Goal: Task Accomplishment & Management: Complete application form

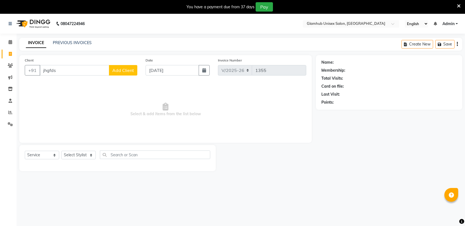
select select "7771"
select select "service"
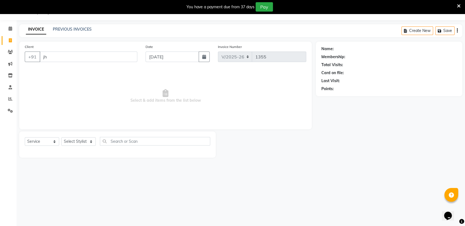
type input "j"
click at [74, 27] on link "PREVIOUS INVOICES" at bounding box center [72, 29] width 39 height 5
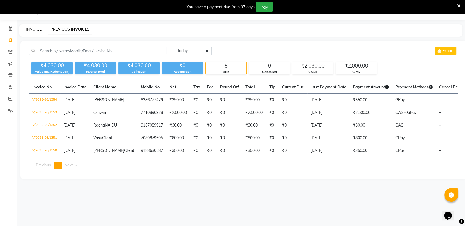
click at [35, 27] on link "INVOICE" at bounding box center [34, 29] width 16 height 5
select select "service"
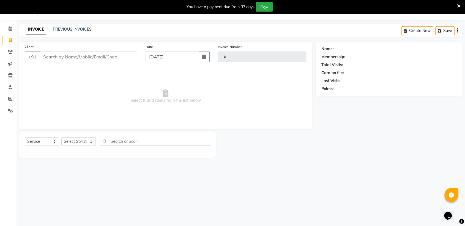
type input "1355"
select select "7771"
type input "g"
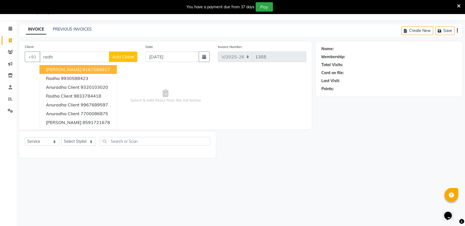
click at [70, 68] on span "[PERSON_NAME]" at bounding box center [63, 70] width 35 height 6
type input "9167089917"
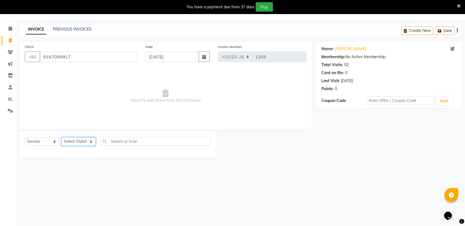
click at [82, 141] on select "Select Stylist [PERSON_NAME] [PERSON_NAME] [PERSON_NAME] radha [PERSON_NAME] [P…" at bounding box center [78, 141] width 34 height 9
select select "81198"
click at [61, 137] on select "Select Stylist [PERSON_NAME] [PERSON_NAME] [PERSON_NAME] radha [PERSON_NAME] [P…" at bounding box center [78, 141] width 34 height 9
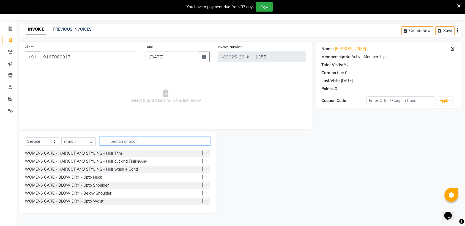
click at [143, 139] on input "text" at bounding box center [155, 141] width 110 height 9
type input "h"
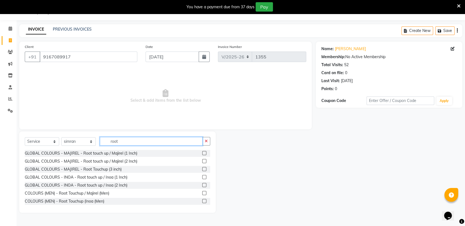
type input "root"
click at [202, 161] on label at bounding box center [204, 161] width 4 height 4
click at [202, 161] on input "checkbox" at bounding box center [204, 161] width 4 height 4
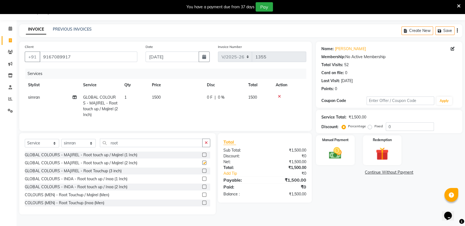
checkbox input "false"
click at [207, 144] on icon "button" at bounding box center [206, 143] width 3 height 4
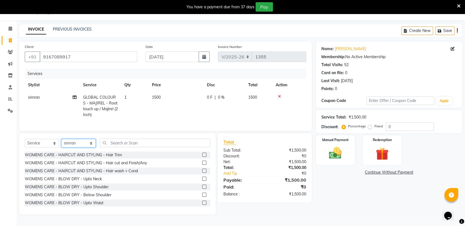
click at [86, 147] on select "Select Stylist [PERSON_NAME] [PERSON_NAME] [PERSON_NAME] radha [PERSON_NAME] [P…" at bounding box center [78, 143] width 34 height 9
select select "71727"
click at [61, 143] on select "Select Stylist [PERSON_NAME] [PERSON_NAME] [PERSON_NAME] radha [PERSON_NAME] [P…" at bounding box center [78, 143] width 34 height 9
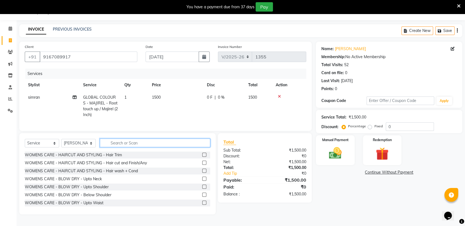
click at [167, 146] on input "text" at bounding box center [155, 142] width 110 height 9
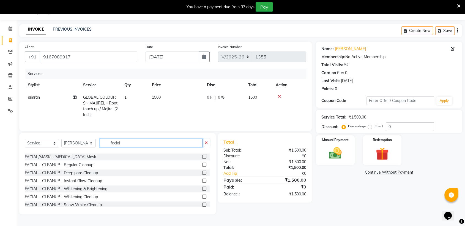
type input "facial"
click at [101, 188] on div "FACIAL/MASK - Whitening & Brightening Mask FACIAL/MASK - Anti Ageing Mask FACIA…" at bounding box center [117, 178] width 185 height 55
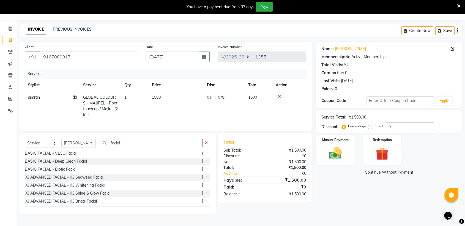
scroll to position [139, 0]
click at [202, 185] on label at bounding box center [204, 183] width 4 height 4
click at [202, 185] on input "checkbox" at bounding box center [204, 184] width 4 height 4
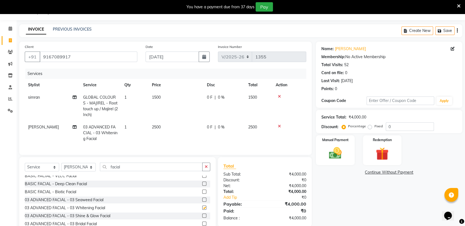
checkbox input "false"
click at [350, 149] on div "Manual Payment" at bounding box center [335, 150] width 40 height 31
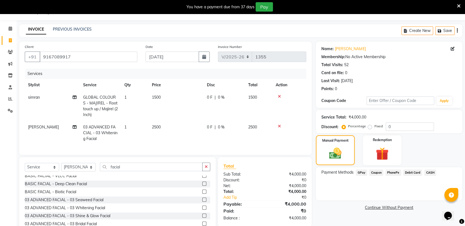
click at [432, 170] on span "CASH" at bounding box center [430, 172] width 12 height 6
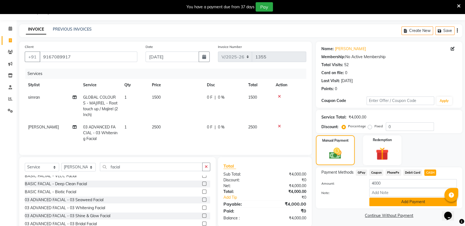
click at [423, 201] on button "Add Payment" at bounding box center [412, 201] width 87 height 9
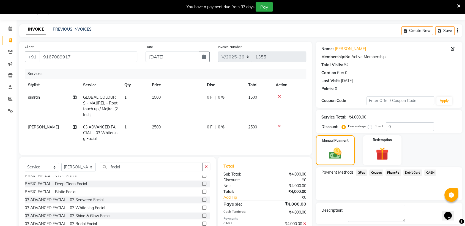
scroll to position [46, 0]
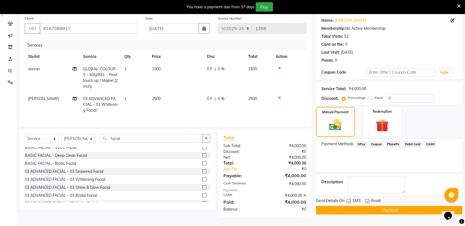
click at [407, 207] on button "Checkout" at bounding box center [389, 209] width 146 height 9
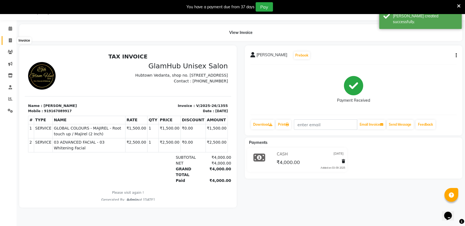
click at [10, 38] on icon at bounding box center [10, 40] width 3 height 4
select select "service"
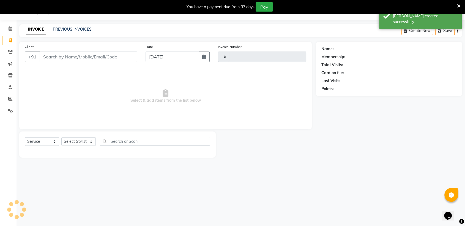
type input "1356"
select select "7771"
click at [76, 28] on link "PREVIOUS INVOICES" at bounding box center [72, 29] width 39 height 5
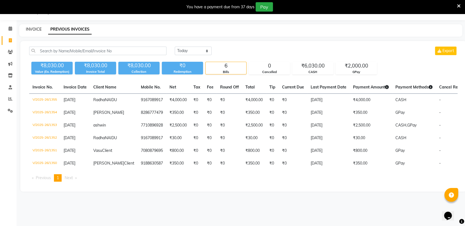
click at [41, 27] on link "INVOICE" at bounding box center [34, 29] width 16 height 5
select select "service"
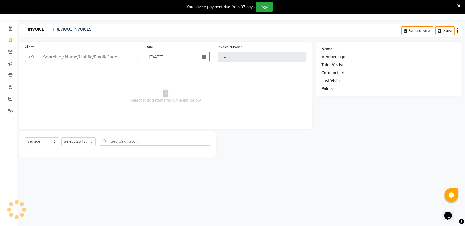
type input "1356"
select select "7771"
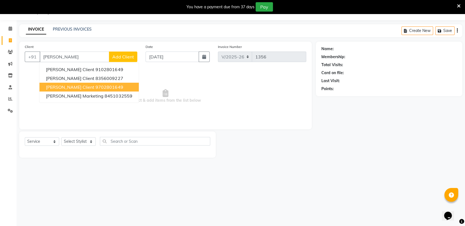
click at [66, 88] on span "[PERSON_NAME] Client" at bounding box center [70, 87] width 48 height 6
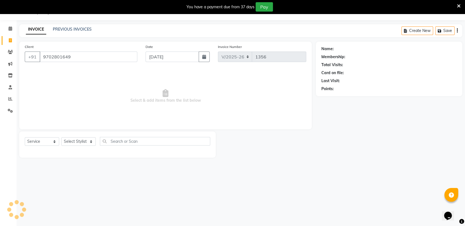
type input "9702801649"
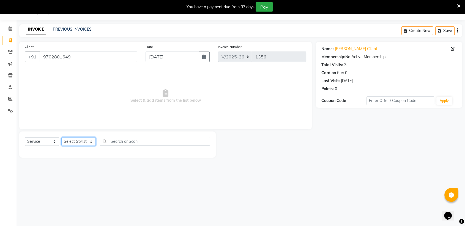
click at [85, 142] on select "Select Stylist [PERSON_NAME] [PERSON_NAME] [PERSON_NAME] radha [PERSON_NAME] [P…" at bounding box center [78, 141] width 34 height 9
select select "69353"
click at [61, 137] on select "Select Stylist [PERSON_NAME] [PERSON_NAME] [PERSON_NAME] radha [PERSON_NAME] [P…" at bounding box center [78, 141] width 34 height 9
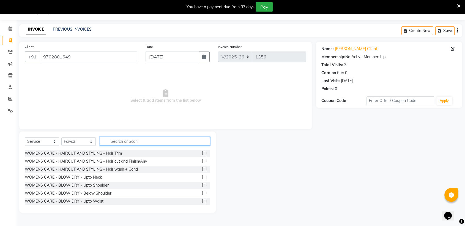
click at [149, 141] on input "text" at bounding box center [155, 141] width 110 height 9
type input "hair cut"
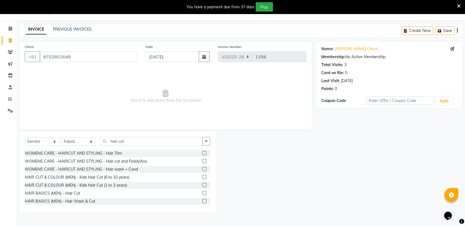
click at [202, 193] on label at bounding box center [204, 193] width 4 height 4
click at [202, 193] on input "checkbox" at bounding box center [204, 193] width 4 height 4
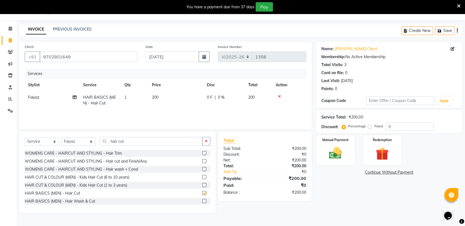
checkbox input "false"
click at [341, 144] on div "Manual Payment" at bounding box center [335, 150] width 40 height 31
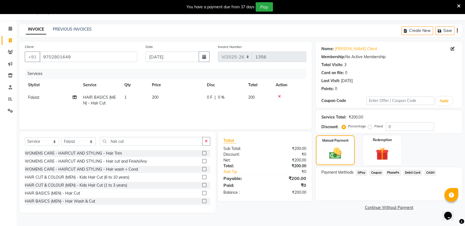
click at [361, 171] on span "GPay" at bounding box center [361, 172] width 11 height 6
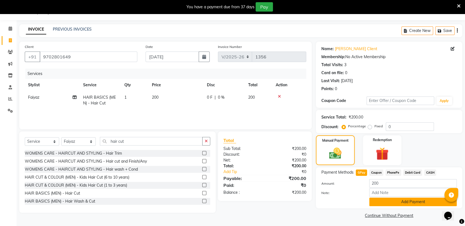
click at [391, 199] on button "Add Payment" at bounding box center [412, 201] width 87 height 9
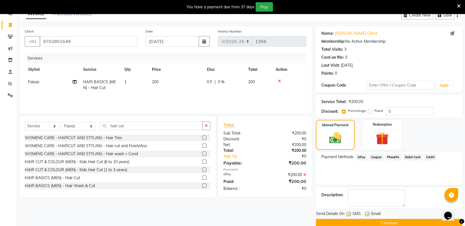
scroll to position [38, 0]
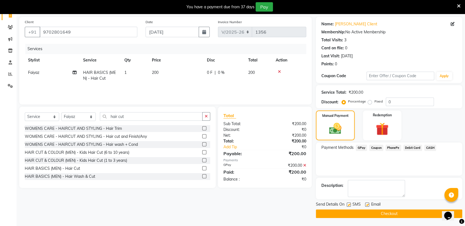
click at [391, 213] on button "Checkout" at bounding box center [389, 213] width 146 height 9
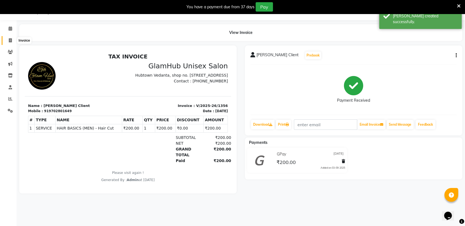
click at [10, 39] on icon at bounding box center [10, 40] width 3 height 4
select select "service"
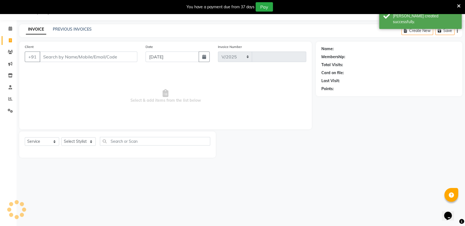
select select "7771"
type input "1357"
click at [68, 29] on link "PREVIOUS INVOICES" at bounding box center [72, 29] width 39 height 5
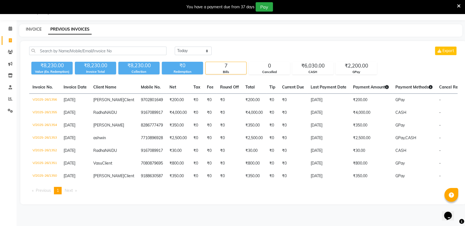
click at [37, 27] on link "INVOICE" at bounding box center [34, 29] width 16 height 5
select select "service"
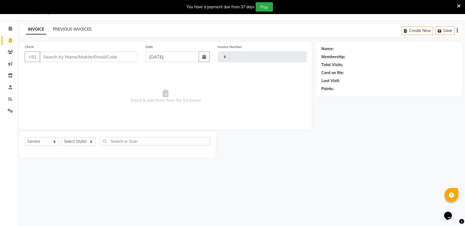
click at [60, 29] on link "PREVIOUS INVOICES" at bounding box center [72, 29] width 39 height 5
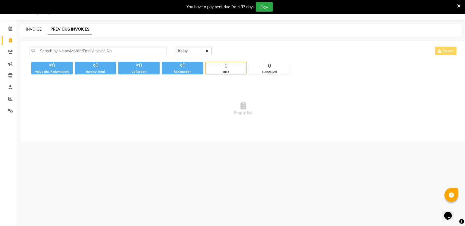
click at [32, 28] on link "INVOICE" at bounding box center [34, 29] width 16 height 5
select select "service"
